Goal: Information Seeking & Learning: Learn about a topic

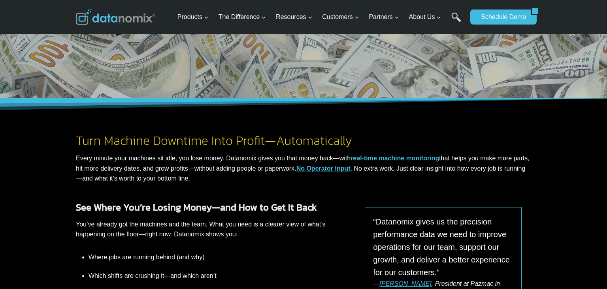
scroll to position [96, 0]
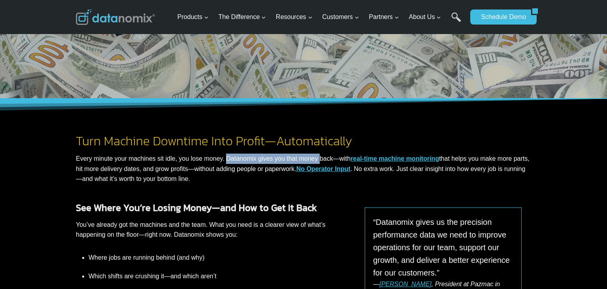
drag, startPoint x: 225, startPoint y: 159, endPoint x: 318, endPoint y: 162, distance: 93.7
click at [318, 162] on p "Every minute your machines sit idle, you lose money. Datanomix gives you that m…" at bounding box center [303, 168] width 455 height 30
click at [336, 195] on div "See Where You’re Losing Money—and How to Get It Back You’ve already got the mac…" at bounding box center [303, 268] width 474 height 146
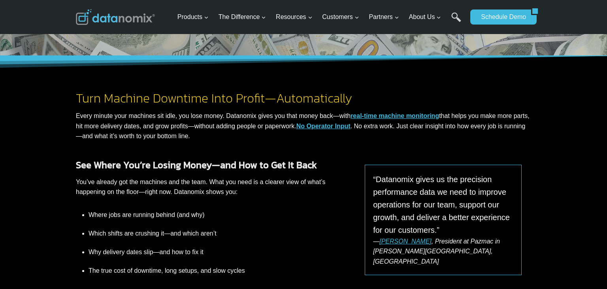
scroll to position [151, 0]
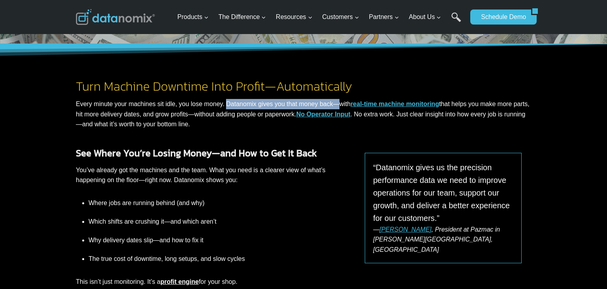
drag, startPoint x: 225, startPoint y: 104, endPoint x: 333, endPoint y: 105, distance: 107.9
click at [333, 105] on p "Every minute your machines sit idle, you lose money. Datanomix gives you that m…" at bounding box center [303, 114] width 455 height 30
click at [331, 136] on div "Turn Machine Downtime Into Profit—Automatically Every minute your machines sit …" at bounding box center [303, 92] width 474 height 96
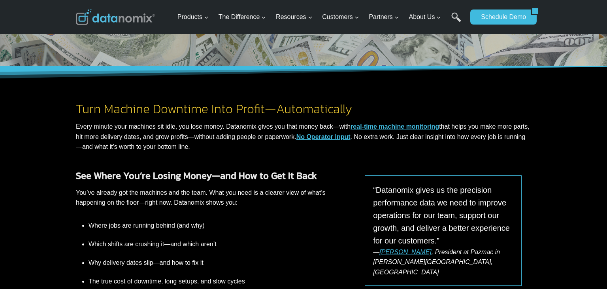
scroll to position [133, 0]
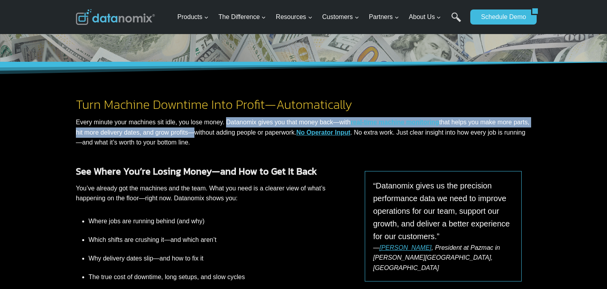
drag, startPoint x: 225, startPoint y: 124, endPoint x: 189, endPoint y: 134, distance: 37.7
click at [189, 134] on p "Every minute your machines sit idle, you lose money. Datanomix gives you that m…" at bounding box center [303, 132] width 455 height 30
copy p "Datanomix gives you that money back—with real-time machine monitoring that help…"
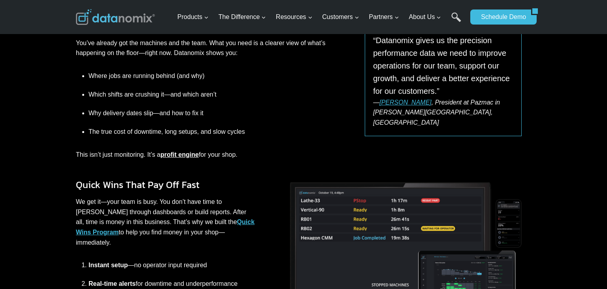
scroll to position [273, 0]
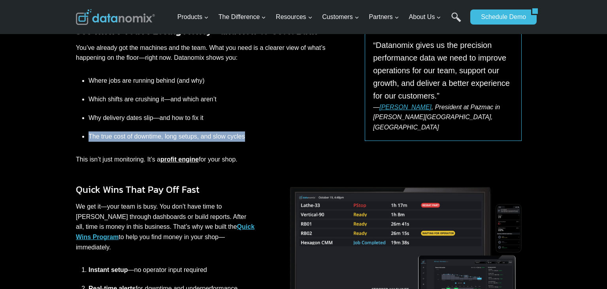
drag, startPoint x: 89, startPoint y: 138, endPoint x: 246, endPoint y: 138, distance: 156.6
click at [246, 138] on li "The true cost of downtime, long setups, and slow cycles" at bounding box center [216, 134] width 254 height 14
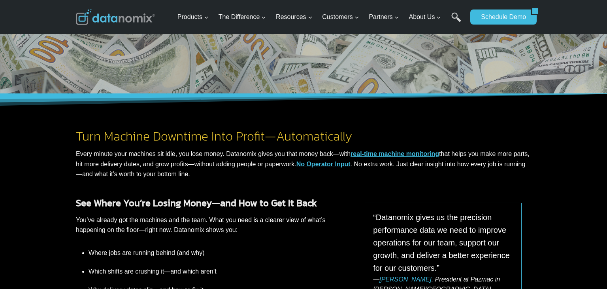
scroll to position [104, 0]
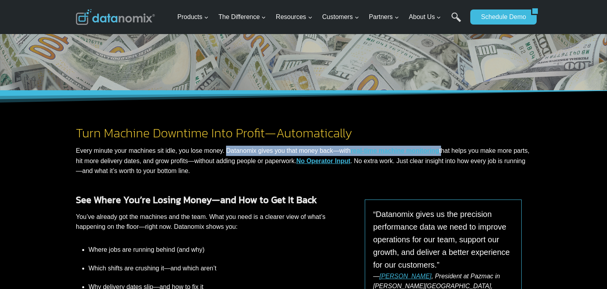
drag, startPoint x: 223, startPoint y: 151, endPoint x: 435, endPoint y: 155, distance: 211.9
click at [435, 155] on p "Every minute your machines sit idle, you lose money. Datanomix gives you that m…" at bounding box center [303, 160] width 455 height 30
copy p "Datanomix gives you that money back—with real-time machine monitoring"
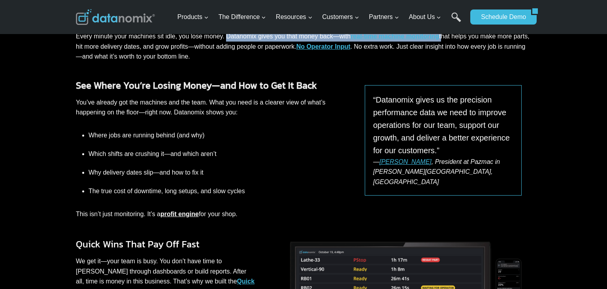
scroll to position [234, 0]
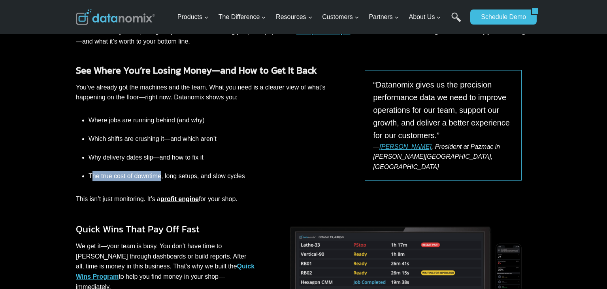
drag, startPoint x: 91, startPoint y: 178, endPoint x: 162, endPoint y: 176, distance: 71.2
click at [162, 176] on li "The true cost of downtime, long setups, and slow cycles" at bounding box center [216, 173] width 254 height 14
copy li "he true cost of downtime"
click at [175, 179] on li "The true cost of downtime, long setups, and slow cycles" at bounding box center [216, 173] width 254 height 14
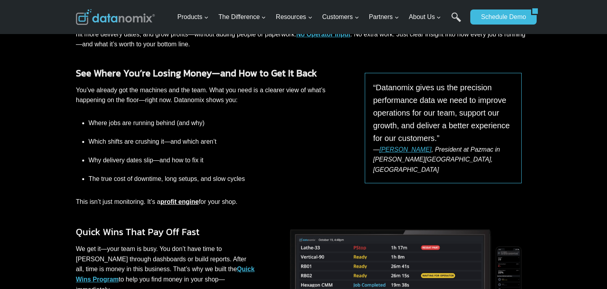
scroll to position [230, 0]
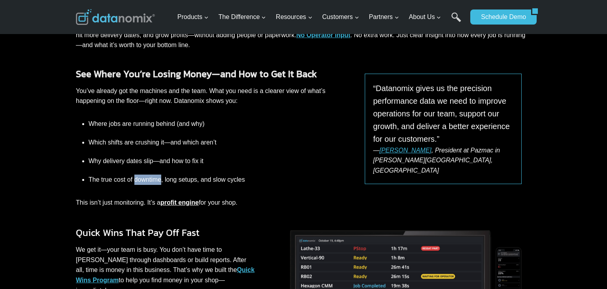
drag, startPoint x: 135, startPoint y: 179, endPoint x: 161, endPoint y: 180, distance: 26.5
click at [161, 180] on li "The true cost of downtime, long setups, and slow cycles" at bounding box center [216, 177] width 254 height 14
copy li "downtime"
